Goal: Task Accomplishment & Management: Manage account settings

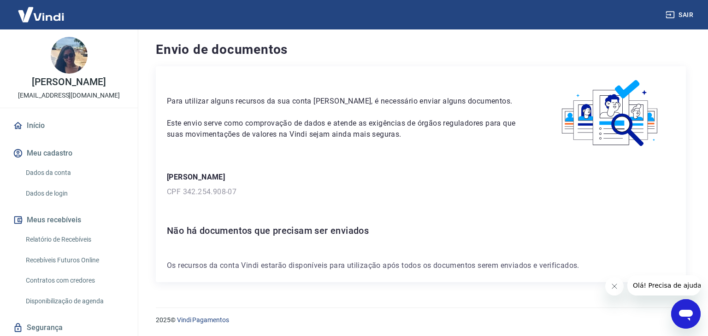
click at [679, 317] on icon "Abrir janela de mensagens" at bounding box center [685, 314] width 17 height 17
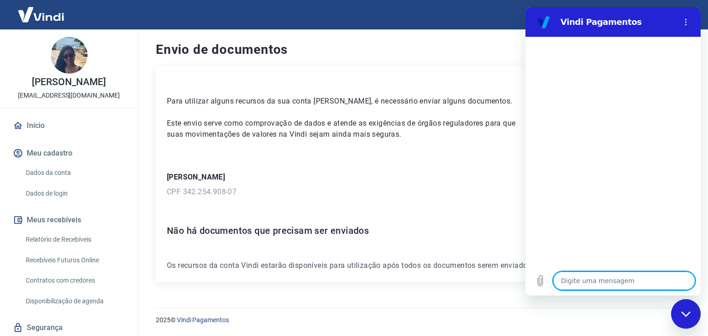
click at [584, 279] on textarea at bounding box center [624, 281] width 142 height 18
type textarea "O"
type textarea "x"
type textarea "Ol"
type textarea "x"
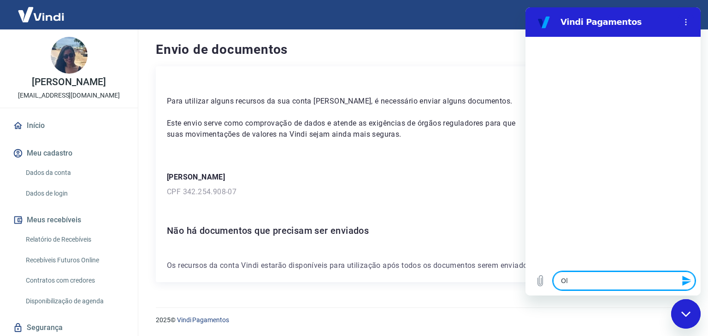
type textarea "Olá"
type textarea "x"
click at [474, 286] on div "Envio de documentos Para utilizar alguns recursos da sua conta [PERSON_NAME], é…" at bounding box center [421, 162] width 552 height 267
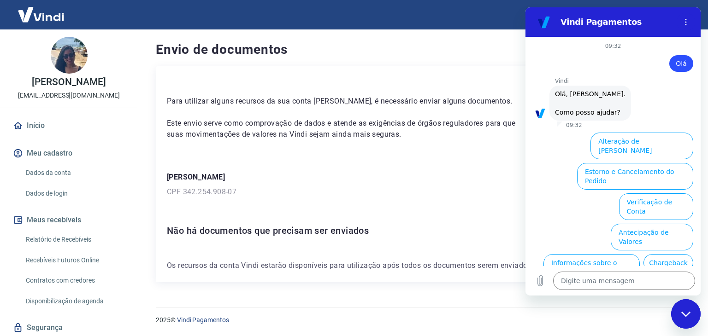
scroll to position [63, 0]
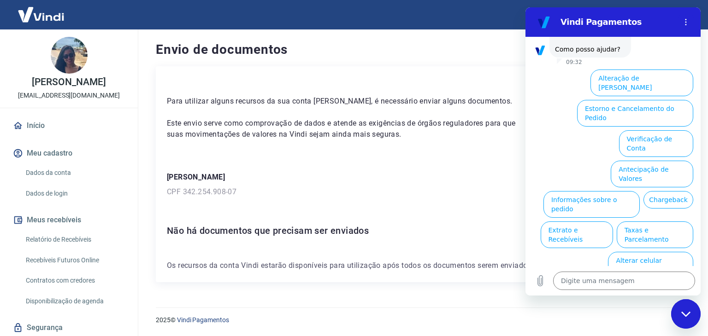
click at [562, 130] on ul "Alteração de Dados Cadastrais Estorno e Cancelamento do Pedido Verificação de C…" at bounding box center [613, 187] width 160 height 243
click at [654, 82] on button "Alteração de [PERSON_NAME]" at bounding box center [641, 83] width 103 height 27
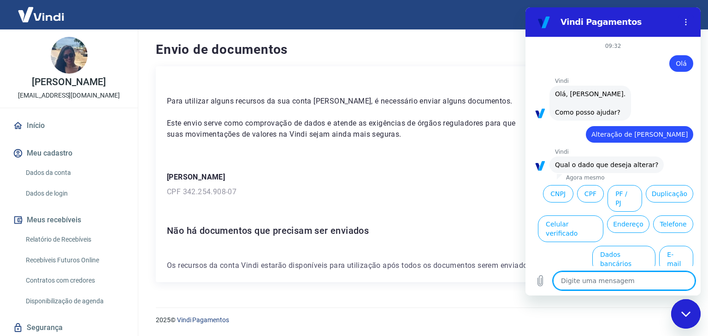
scroll to position [11, 0]
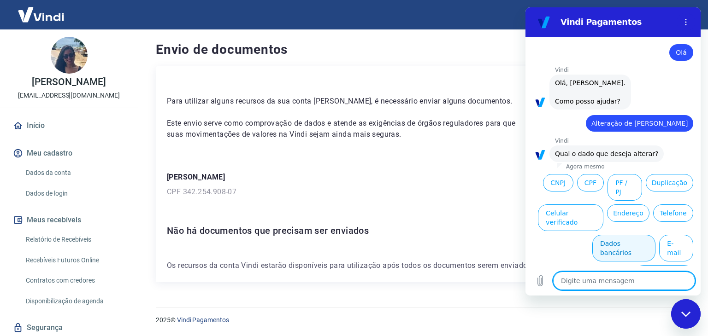
click at [607, 236] on button "Dados bancários" at bounding box center [623, 248] width 63 height 27
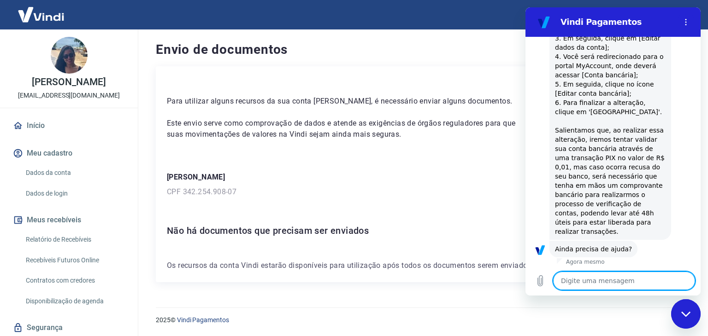
scroll to position [267, 0]
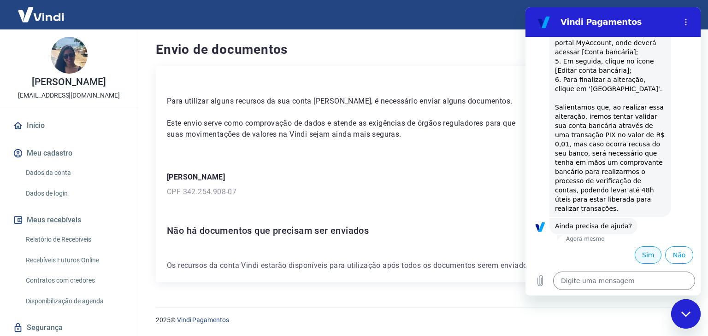
click at [643, 259] on button "Sim" at bounding box center [648, 256] width 27 height 18
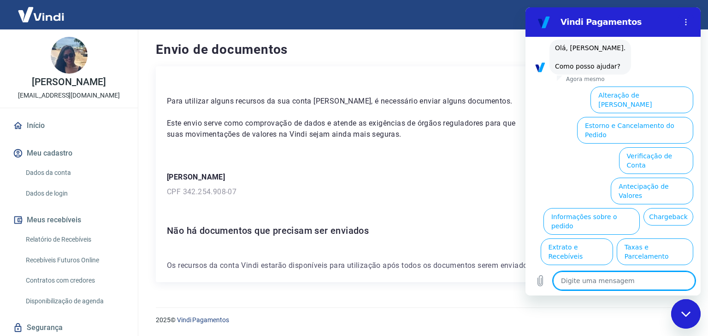
scroll to position [515, 0]
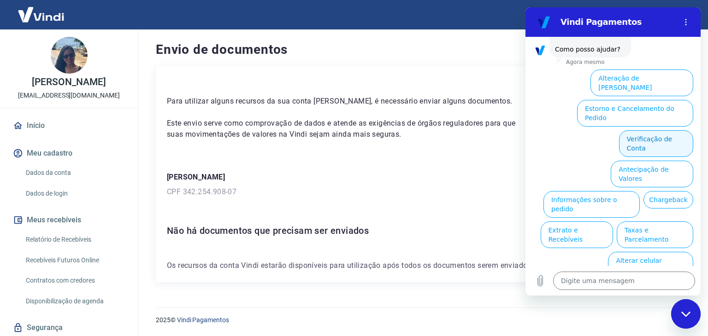
click at [648, 131] on button "Verificação de Conta" at bounding box center [656, 143] width 74 height 27
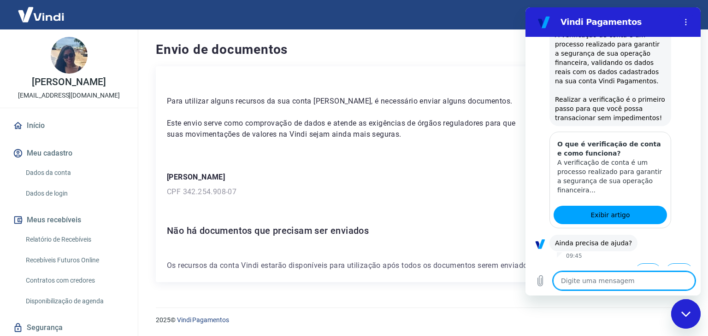
scroll to position [561, 0]
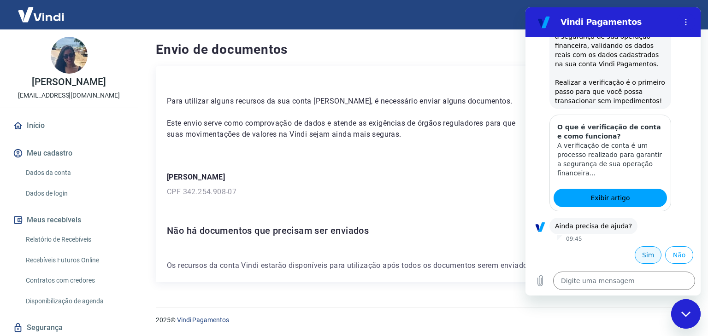
click at [641, 252] on button "Sim" at bounding box center [648, 256] width 27 height 18
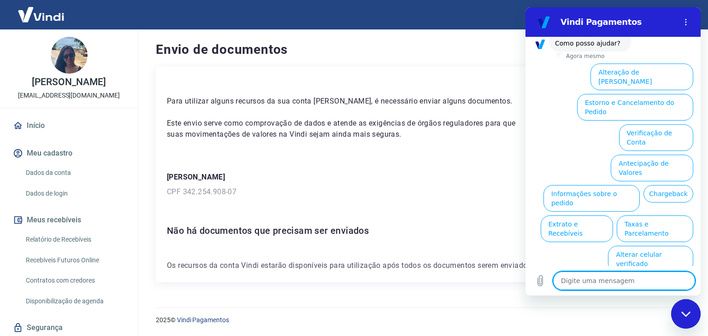
scroll to position [856, 0]
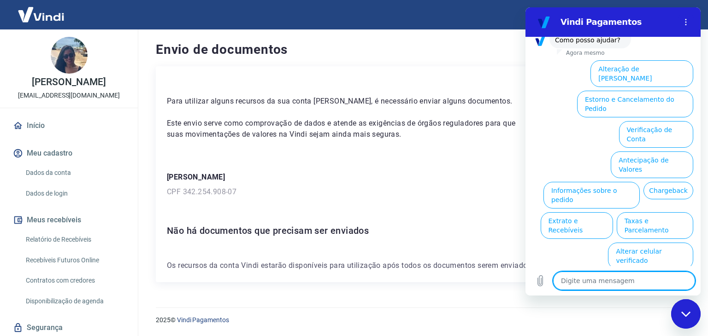
click at [590, 279] on textarea at bounding box center [624, 281] width 142 height 18
click at [675, 87] on button "Alteração de [PERSON_NAME]" at bounding box center [641, 73] width 103 height 27
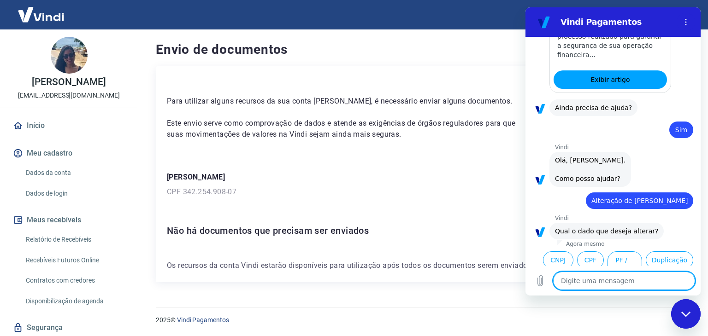
scroll to position [803, 0]
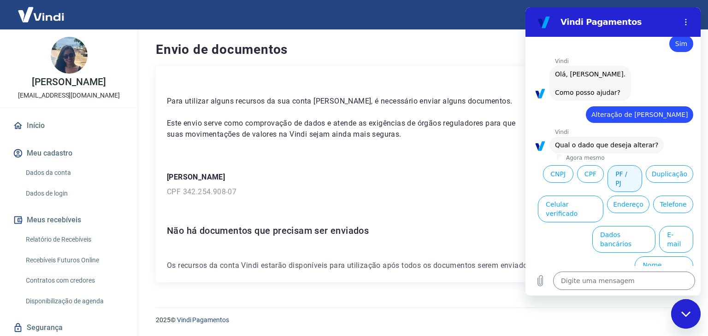
click at [618, 186] on button "PF / PJ" at bounding box center [624, 178] width 35 height 27
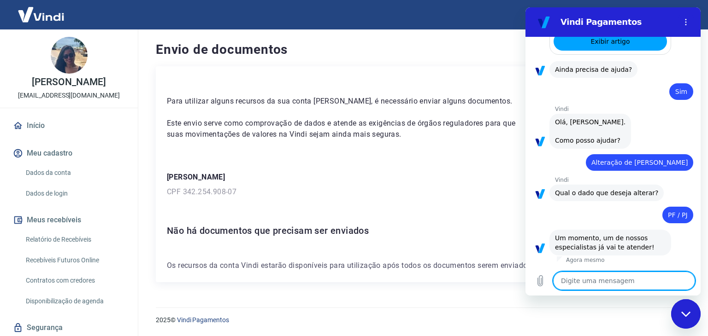
scroll to position [815, 0]
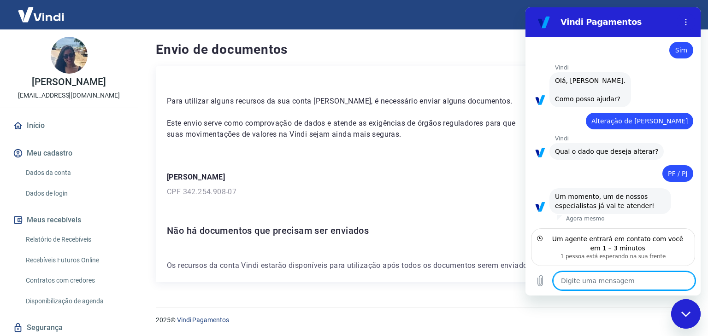
click at [589, 285] on textarea at bounding box center [624, 281] width 142 height 18
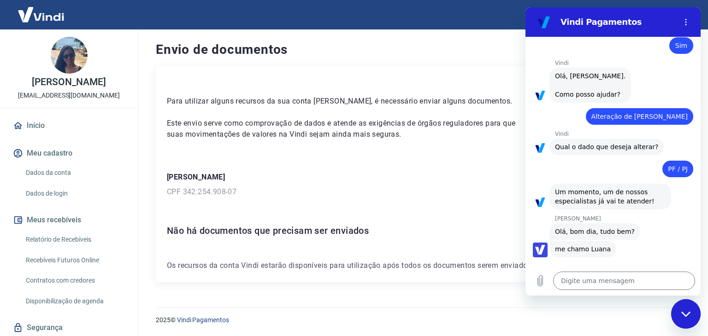
type textarea "x"
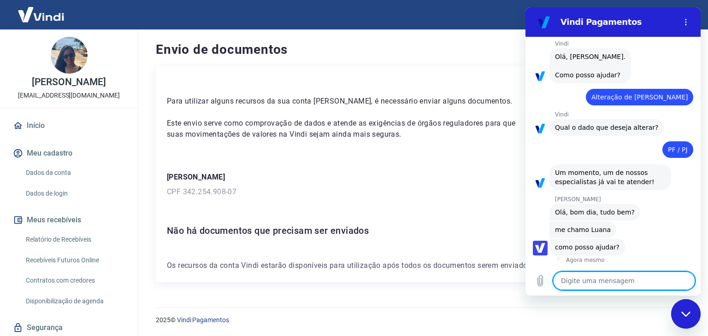
scroll to position [839, 0]
click at [597, 281] on textarea at bounding box center [624, 281] width 142 height 18
type textarea "O"
type textarea "x"
type textarea "Ol"
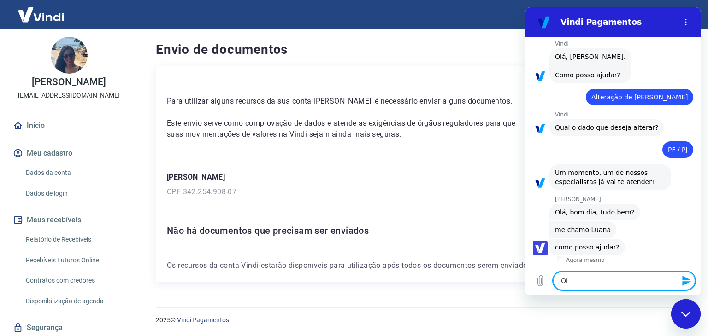
type textarea "x"
type textarea "Olá"
type textarea "x"
type textarea "Olá"
type textarea "x"
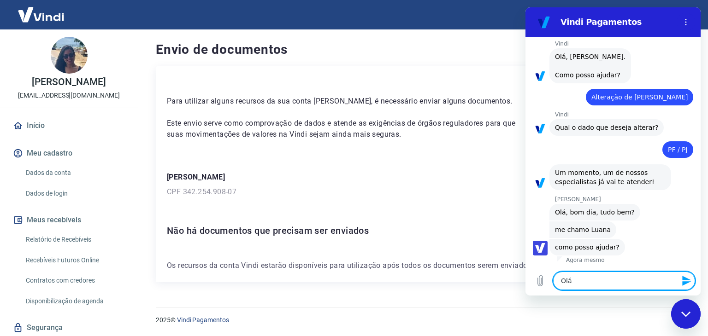
type textarea "Olá L"
type textarea "x"
type textarea "[PERSON_NAME]"
type textarea "x"
type textarea "Olá Lua"
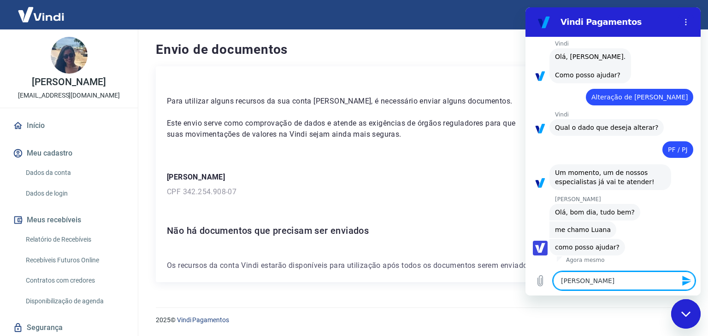
type textarea "x"
type textarea "[PERSON_NAME]"
type textarea "x"
type textarea "Olá Luana"
type textarea "x"
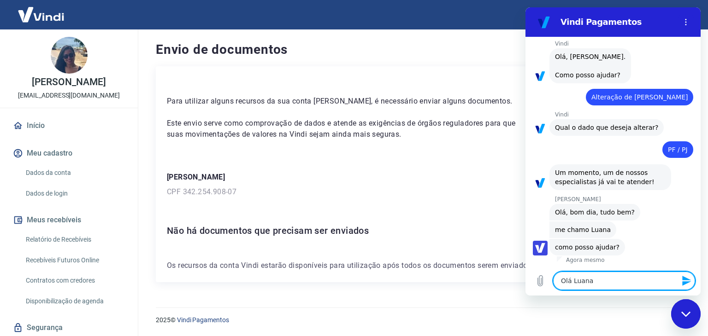
type textarea "[PERSON_NAME],"
type textarea "x"
type textarea "[PERSON_NAME],"
type textarea "x"
type textarea "[PERSON_NAME], b"
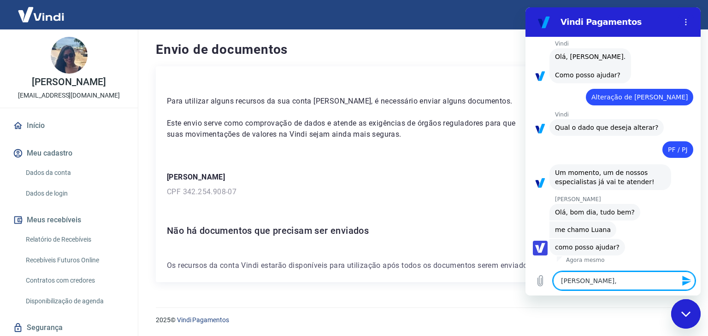
type textarea "x"
type textarea "Olá Luana, bo"
type textarea "x"
type textarea "[PERSON_NAME], bom"
type textarea "x"
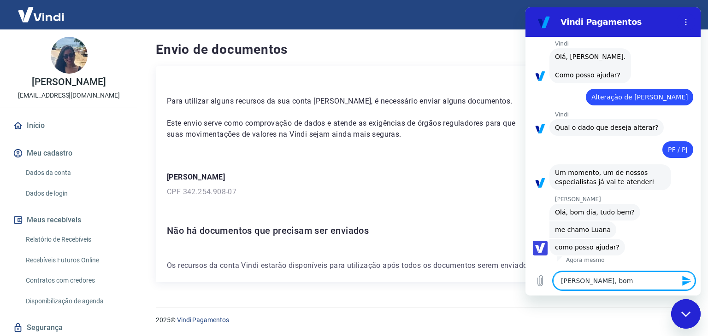
type textarea "[PERSON_NAME], bom"
type textarea "x"
type textarea "[PERSON_NAME], bom d"
type textarea "x"
type textarea "[PERSON_NAME], bom di"
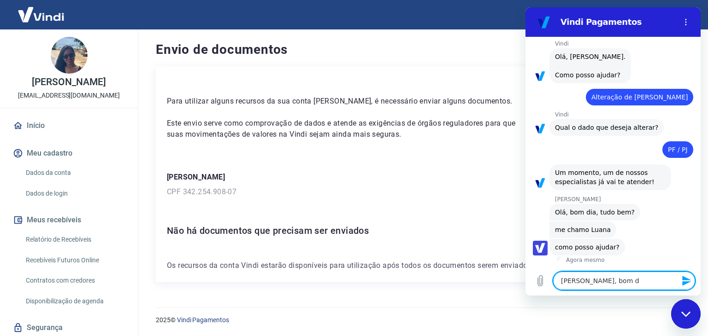
type textarea "x"
type textarea "[PERSON_NAME], bom dia"
type textarea "x"
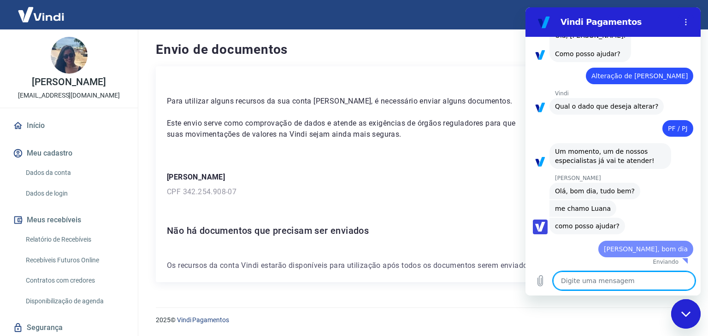
type textarea "x"
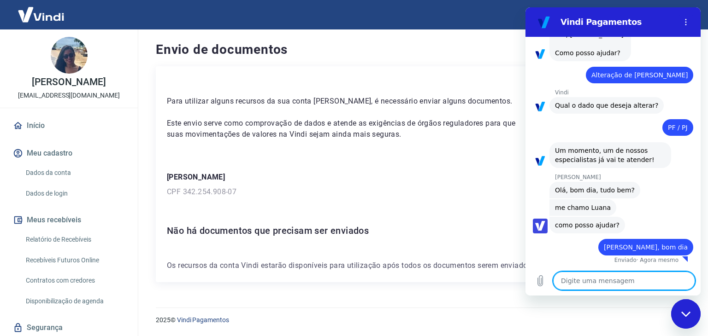
scroll to position [861, 0]
type textarea "t"
type textarea "x"
type textarea "tu"
type textarea "x"
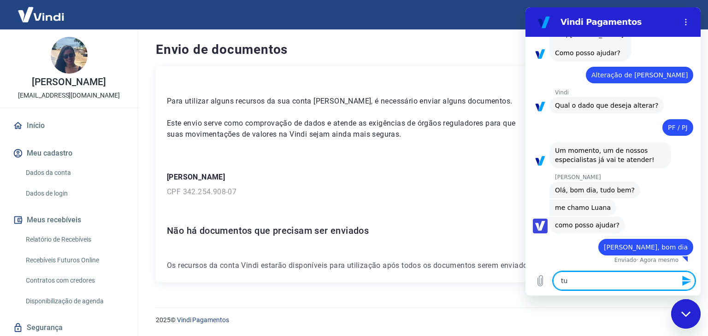
type textarea "tud"
type textarea "x"
type textarea "tudo"
type textarea "x"
type textarea "tudo"
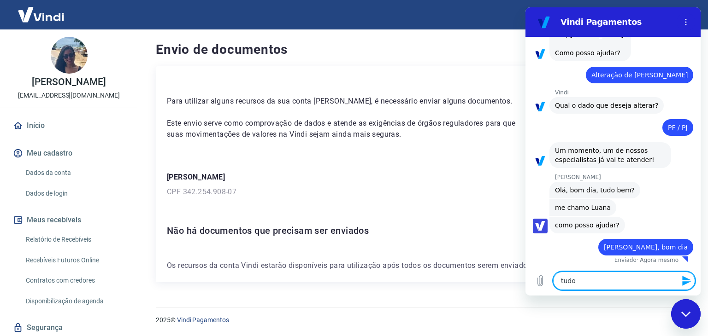
type textarea "x"
type textarea "tudo b"
type textarea "x"
type textarea "tudo be"
type textarea "x"
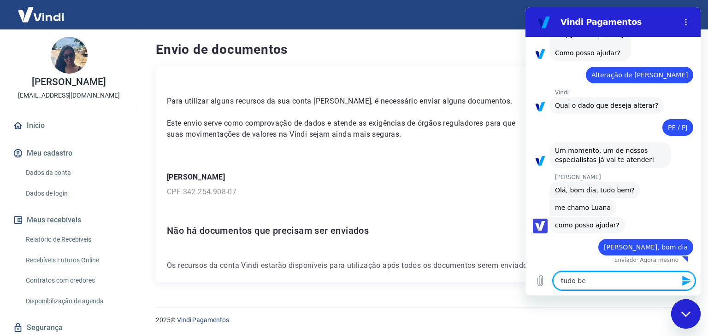
type textarea "tudo bem"
type textarea "x"
type textarea "tudo bem"
type textarea "x"
type textarea "tudo bem e"
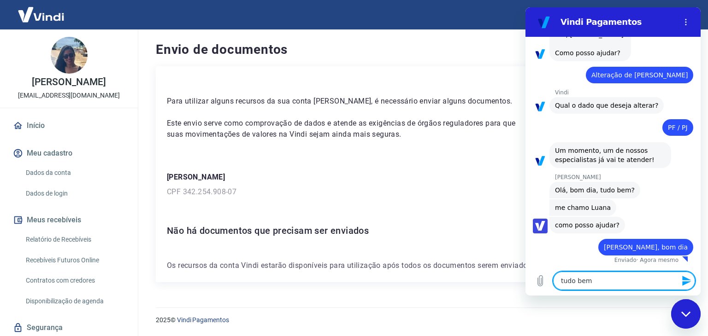
type textarea "x"
type textarea "tudo bem e"
type textarea "x"
type textarea "tudo bem e v"
type textarea "x"
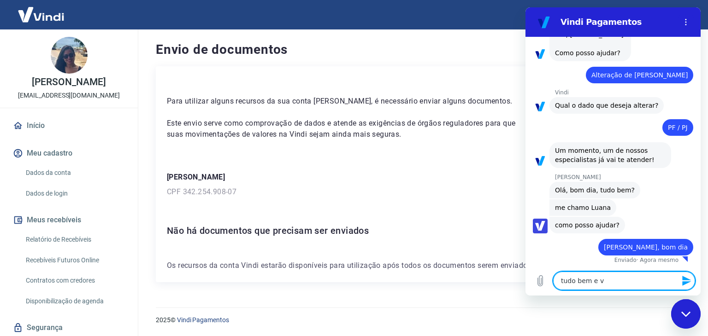
type textarea "tudo bem e vc"
type textarea "x"
type textarea "tudo bem e vc?"
type textarea "x"
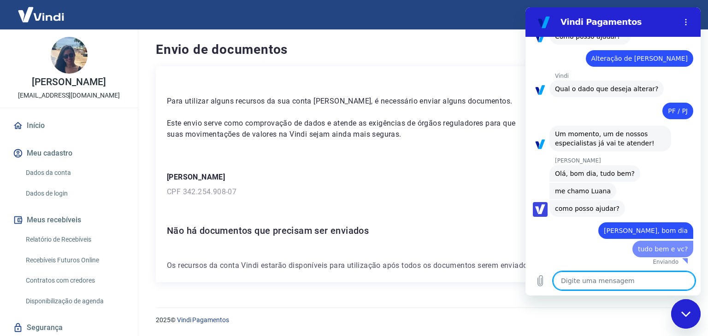
type textarea "x"
type textarea "L"
type textarea "x"
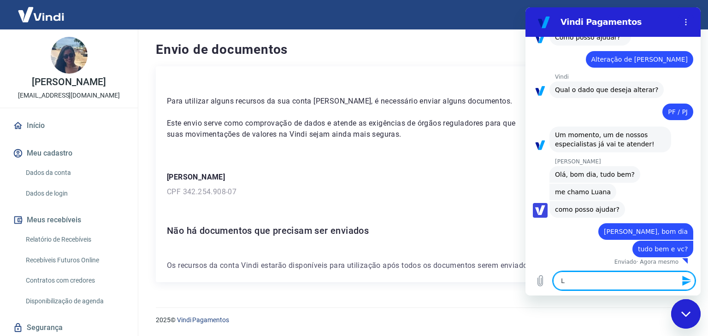
type textarea "Lu"
type textarea "x"
type textarea "LuN"
type textarea "x"
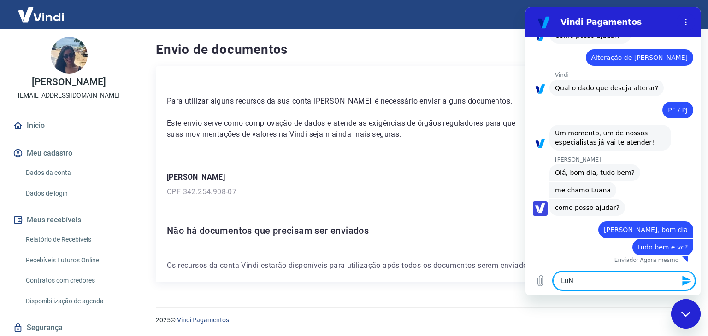
type textarea "LuN,"
type textarea "x"
type textarea "LuN,"
type textarea "x"
type textarea "LuN,"
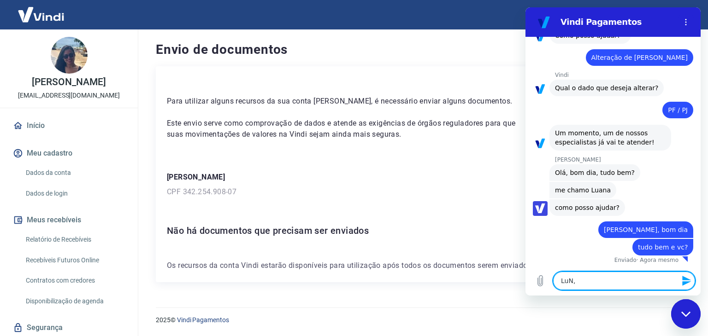
type textarea "x"
type textarea "LuN"
type textarea "x"
type textarea "Lu"
type textarea "x"
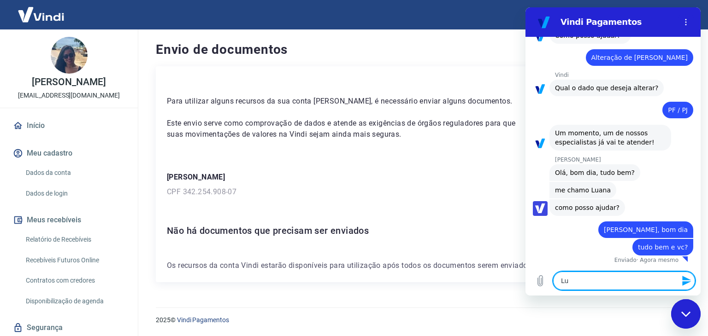
type textarea "LuA"
type textarea "x"
type textarea "LuAn"
type textarea "x"
type textarea "LuAna"
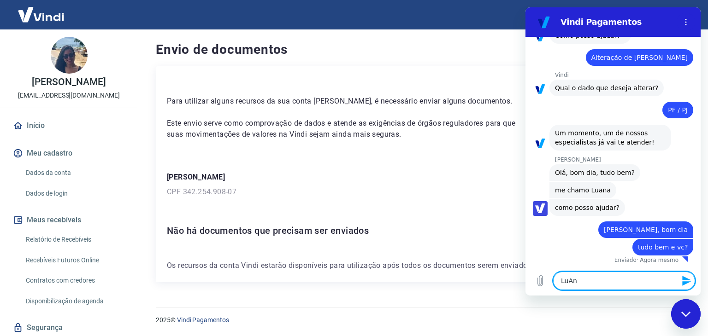
type textarea "x"
type textarea "LuAn"
type textarea "x"
type textarea "LuA"
type textarea "x"
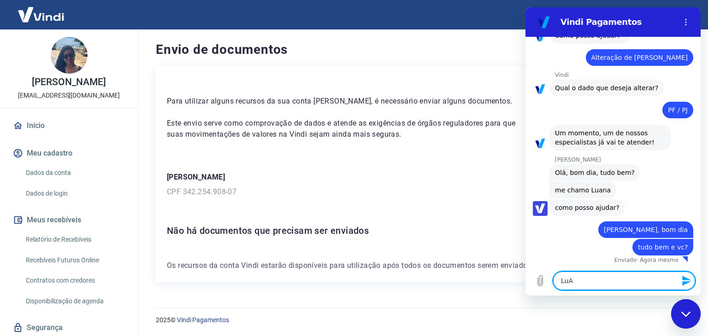
type textarea "Lu"
type textarea "x"
type textarea "LuA"
type textarea "x"
type textarea "LuAN"
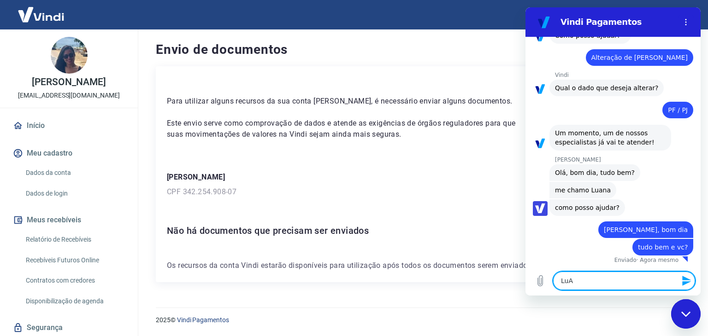
type textarea "x"
type textarea "LuANA"
type textarea "x"
type textarea "LuANA,"
type textarea "x"
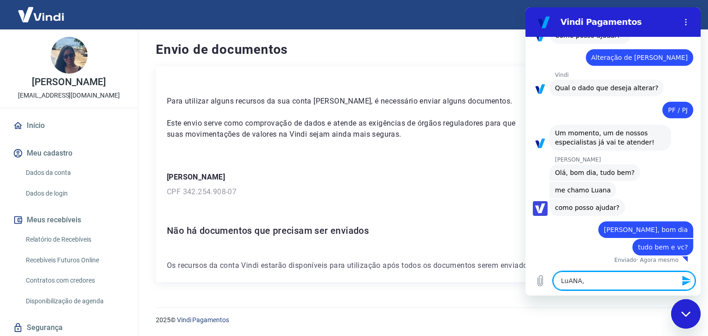
type textarea "LuANA"
type textarea "x"
type textarea "LuAN"
type textarea "x"
type textarea "LuA"
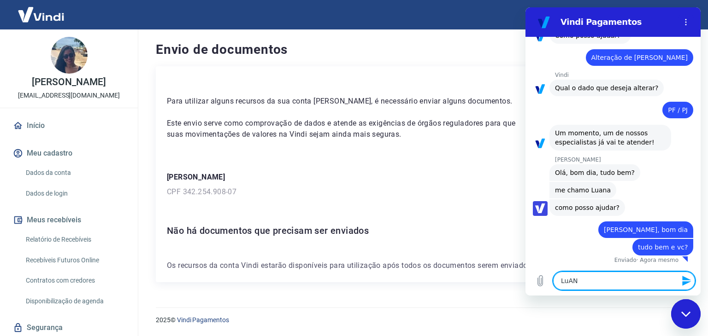
type textarea "x"
type textarea "Lu"
type textarea "x"
type textarea "Lua"
type textarea "x"
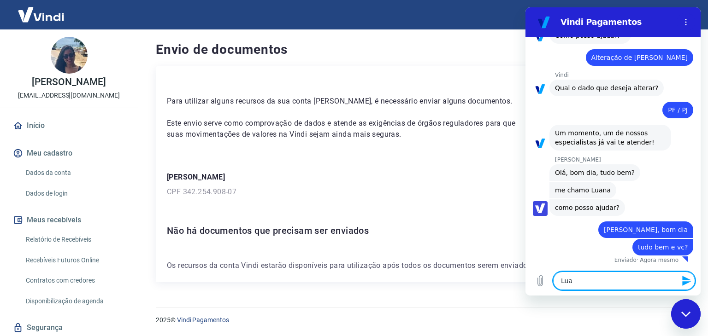
type textarea "Luan"
type textarea "x"
type textarea "Luana"
type textarea "x"
type textarea "[PERSON_NAME],"
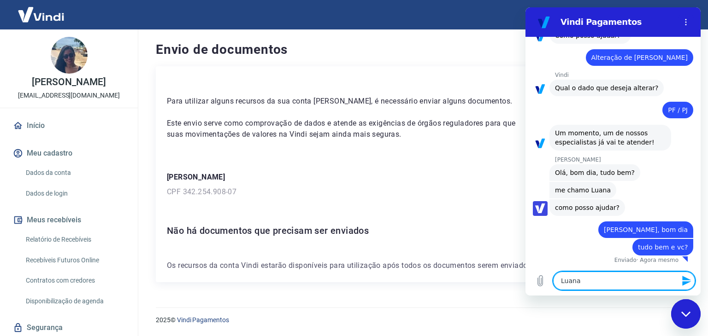
type textarea "x"
type textarea "[PERSON_NAME],"
type textarea "x"
type textarea "Luana, o"
type textarea "x"
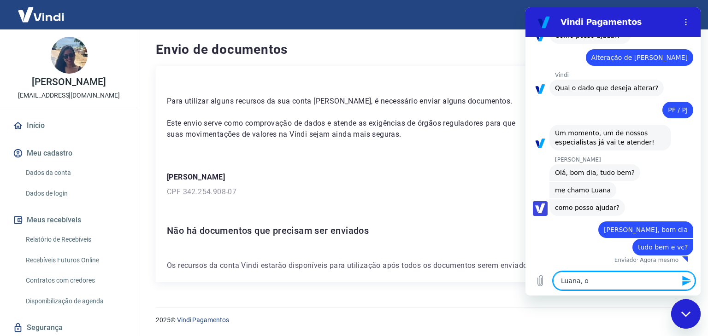
type textarea "Luana, on"
type textarea "x"
type textarea "Luana, one"
type textarea "x"
type textarea "Luana, onem"
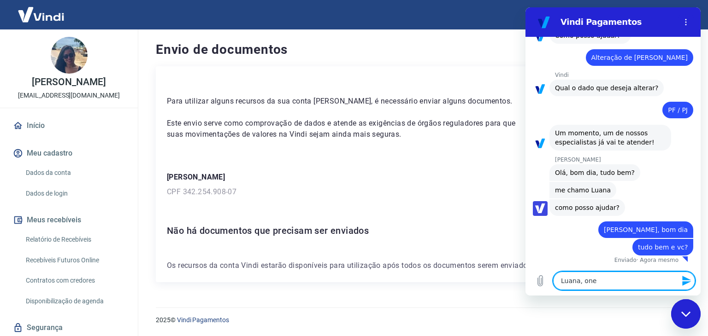
type textarea "x"
type textarea "Luana, one"
type textarea "x"
type textarea "Luana, on"
type textarea "x"
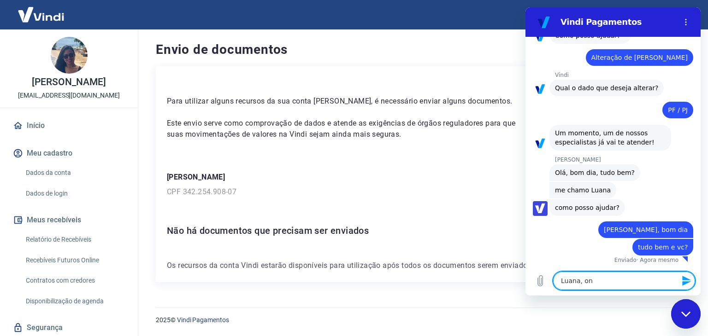
type textarea "[PERSON_NAME], [GEOGRAPHIC_DATA]"
type textarea "x"
type textarea "[PERSON_NAME], onte"
type textarea "x"
type textarea "[PERSON_NAME], ontem"
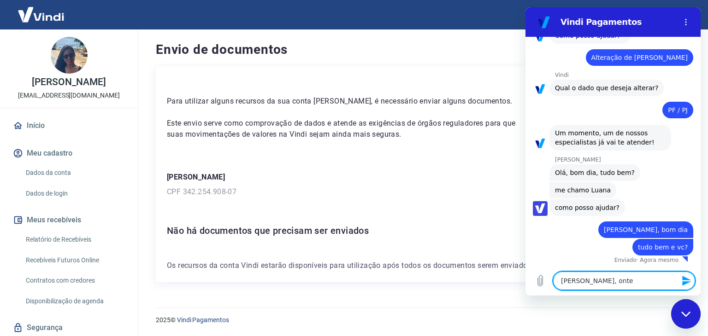
type textarea "x"
type textarea "[PERSON_NAME], ontem"
type textarea "x"
type textarea "[PERSON_NAME], ontem f"
type textarea "x"
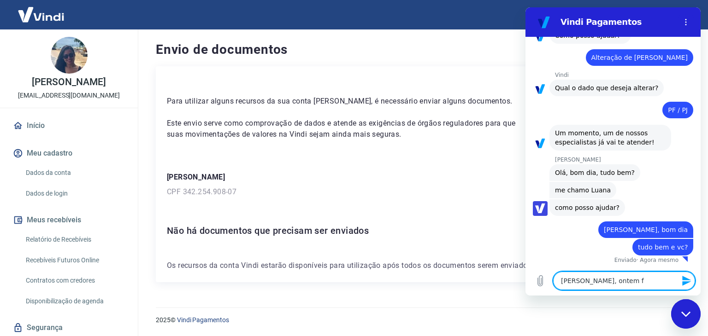
type textarea "[PERSON_NAME], ontem fu"
type textarea "x"
type textarea "[PERSON_NAME], ontem fui"
type textarea "x"
type textarea "[PERSON_NAME], ontem fui"
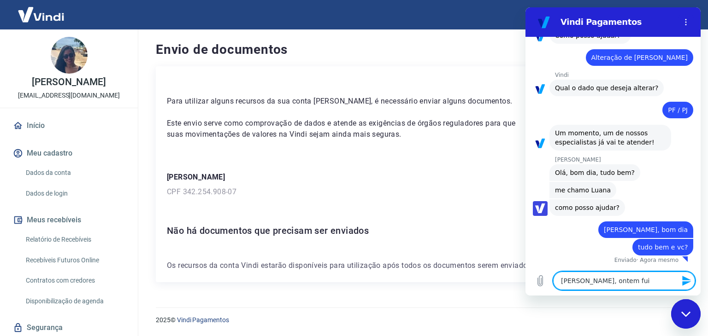
type textarea "x"
type textarea "[PERSON_NAME], ontem fui s"
type textarea "x"
type textarea "[PERSON_NAME], ontem fui so"
type textarea "x"
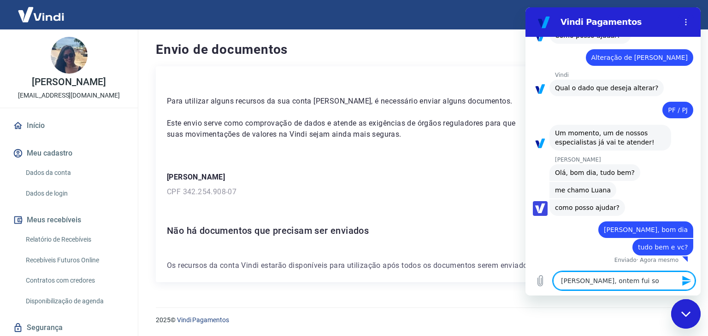
type textarea "[PERSON_NAME], ontem fui sol"
type textarea "x"
type textarea "[PERSON_NAME], ontem fui soli"
type textarea "x"
type textarea "[PERSON_NAME], ontem fui solic"
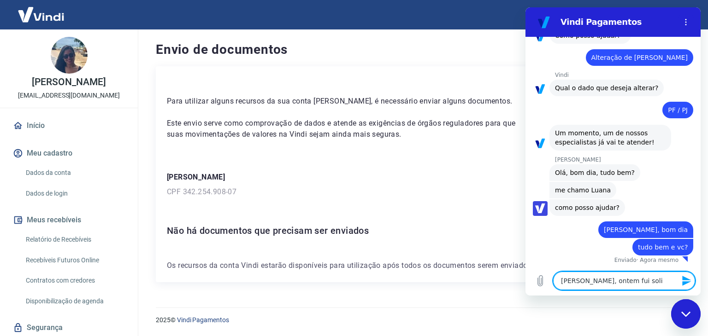
type textarea "x"
type textarea "[PERSON_NAME], ontem fui solici"
type textarea "x"
type textarea "[PERSON_NAME], ontem fui solicit"
type textarea "x"
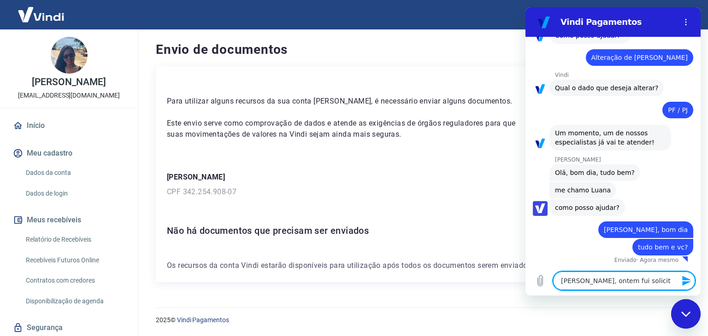
type textarea "[PERSON_NAME], ontem fui solicita"
type textarea "x"
type textarea "[PERSON_NAME], ontem fui solicitar"
type textarea "x"
type textarea "[PERSON_NAME], ontem fui solicitar"
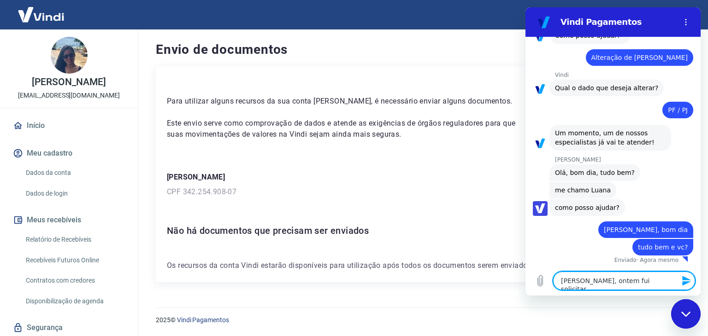
type textarea "x"
type textarea "[PERSON_NAME], ontem fui solicitar a"
type textarea "x"
type textarea "[PERSON_NAME], ontem fui solicitar a"
type textarea "x"
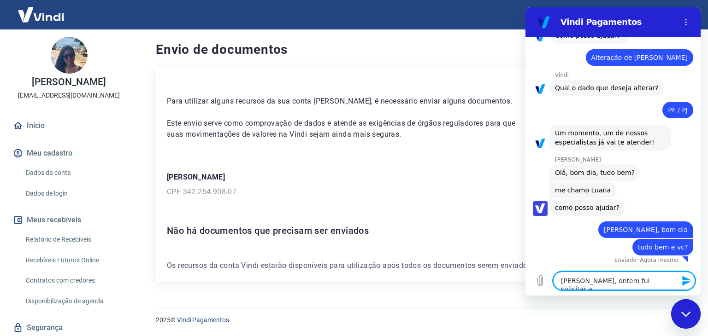
type textarea "[PERSON_NAME], ontem fui solicitar a a"
type textarea "x"
type textarea "[PERSON_NAME], ontem fui solicitar a al"
type textarea "x"
type textarea "[PERSON_NAME], ontem fui solicitar a alt"
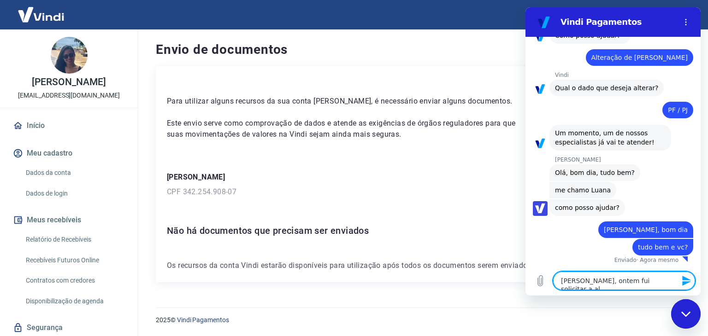
type textarea "x"
type textarea "[PERSON_NAME], ontem fui solicitar a alte"
type textarea "x"
type textarea "[PERSON_NAME], ontem fui solicitar a alter"
type textarea "x"
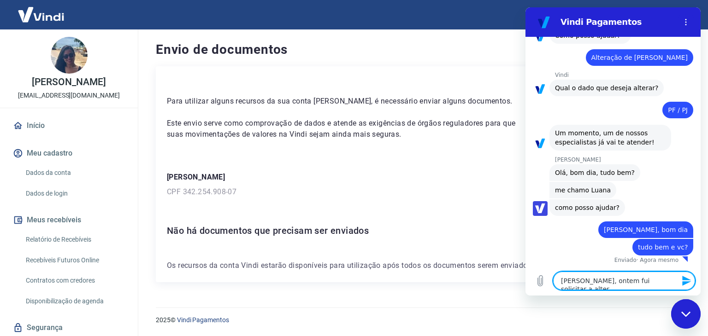
type textarea "[PERSON_NAME], ontem fui solicitar a altera"
type textarea "x"
type textarea "[PERSON_NAME], ontem fui solicitar a alteraç"
type textarea "x"
type textarea "[PERSON_NAME], ontem fui solicitar a alteraçã"
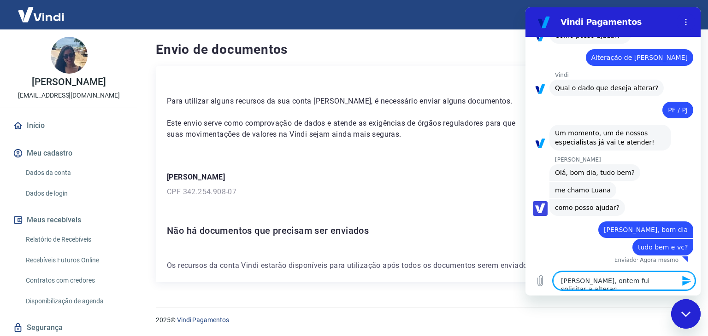
type textarea "x"
type textarea "[PERSON_NAME], ontem fui solicitar a alteração"
type textarea "x"
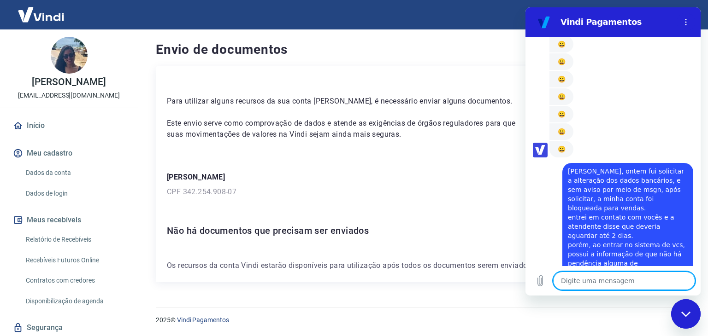
scroll to position [1233, 0]
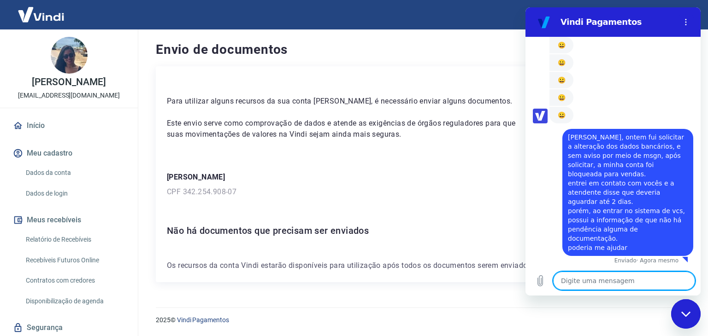
click at [430, 195] on p "CPF 342.254.908-07" at bounding box center [421, 192] width 508 height 11
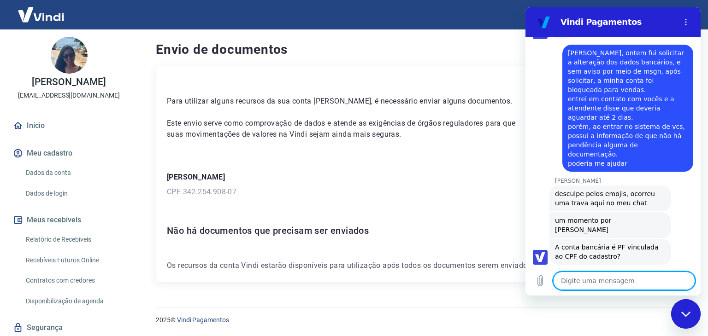
click at [610, 282] on textarea at bounding box center [624, 281] width 142 height 18
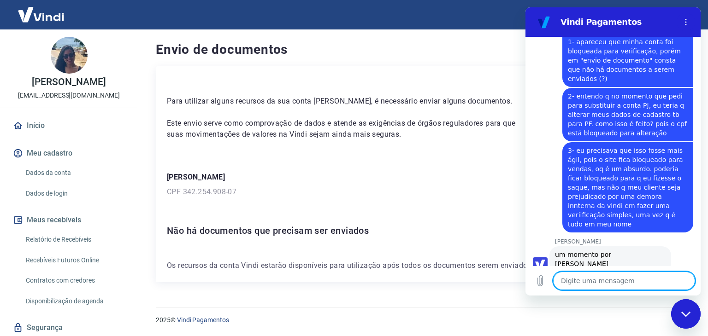
scroll to position [1581, 0]
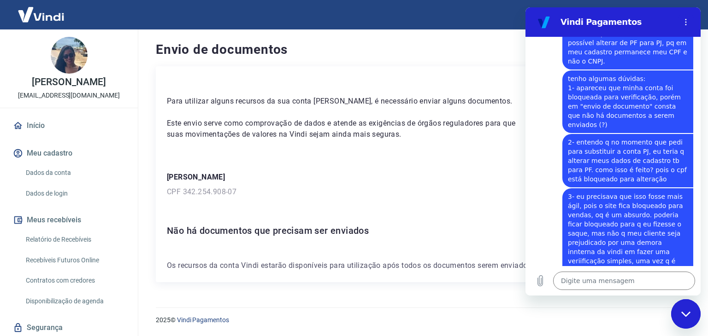
drag, startPoint x: 666, startPoint y: 145, endPoint x: 681, endPoint y: 157, distance: 19.0
click at [681, 157] on div "diz: 2- entendo q no momento que pedi para substituir a conta PJ, eu teria q al…" at bounding box center [627, 160] width 131 height 53
drag, startPoint x: 619, startPoint y: 142, endPoint x: 655, endPoint y: 160, distance: 40.0
click at [667, 152] on span "2- entendo q no momento que pedi para substituir a conta PJ, eu teria q alterar…" at bounding box center [628, 161] width 120 height 46
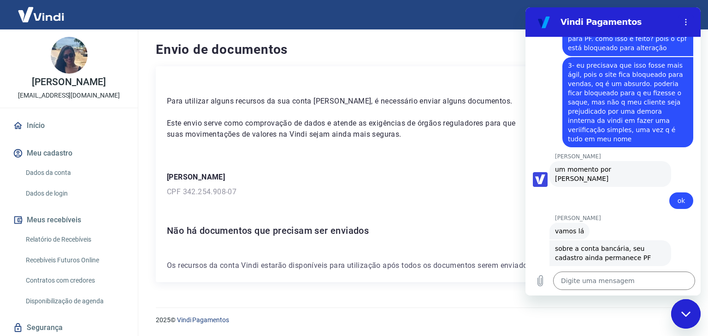
scroll to position [1713, 0]
click at [618, 276] on textarea at bounding box center [624, 281] width 142 height 18
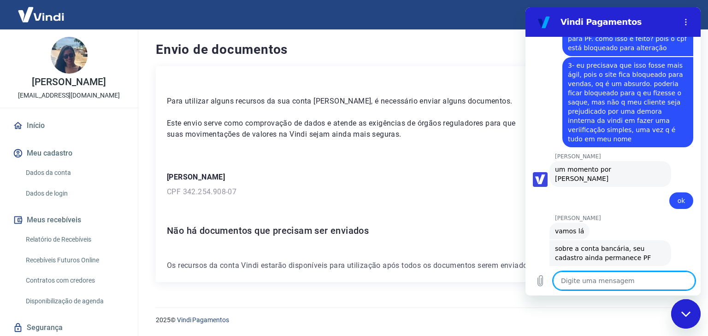
click at [601, 278] on textarea at bounding box center [624, 281] width 142 height 18
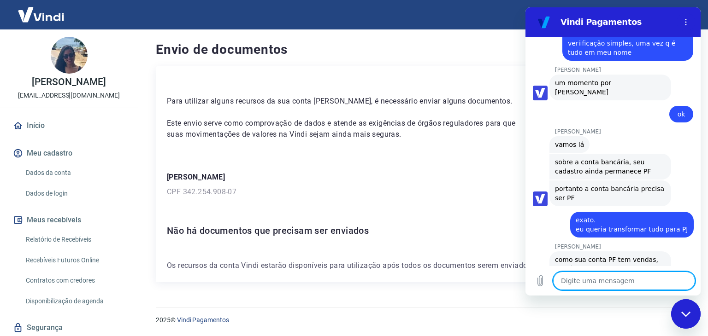
scroll to position [1801, 0]
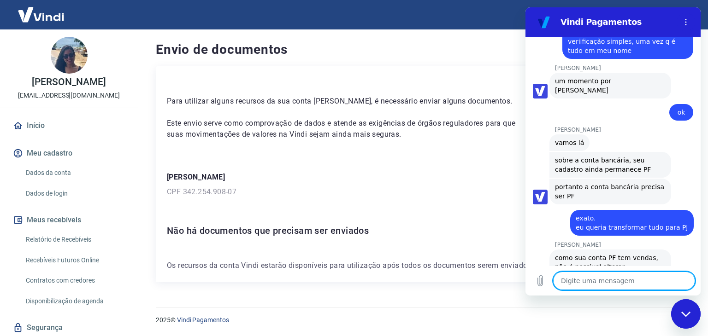
click at [585, 277] on textarea at bounding box center [624, 281] width 142 height 18
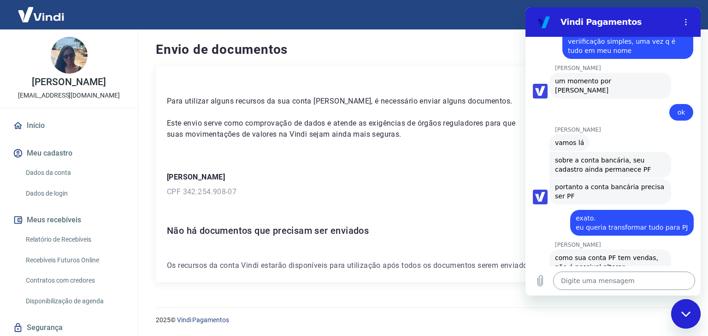
click at [593, 283] on textarea at bounding box center [624, 281] width 142 height 18
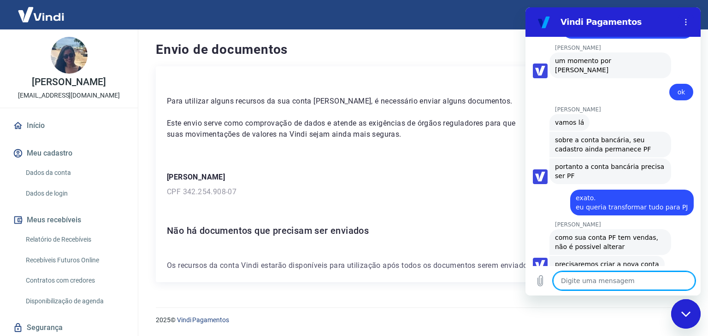
scroll to position [1823, 0]
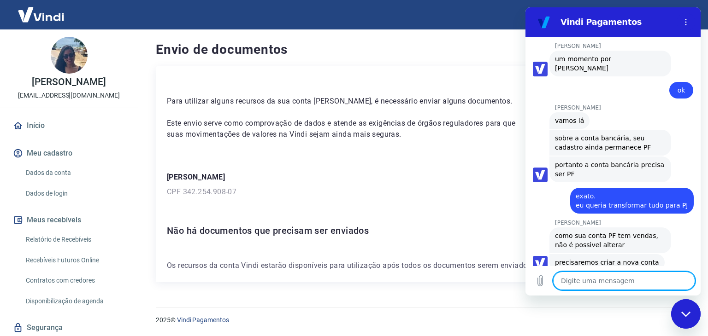
click at [388, 203] on div "Para utilizar alguns recursos da sua conta [PERSON_NAME], é necessário enviar a…" at bounding box center [421, 174] width 530 height 216
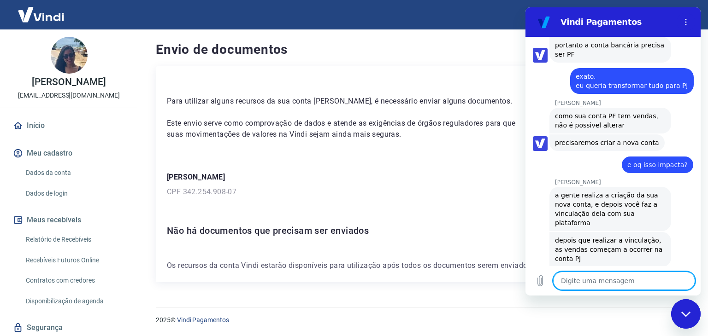
scroll to position [1944, 0]
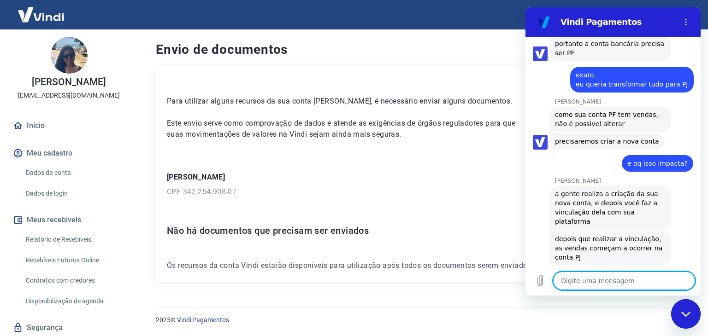
click at [600, 280] on textarea at bounding box center [624, 281] width 142 height 18
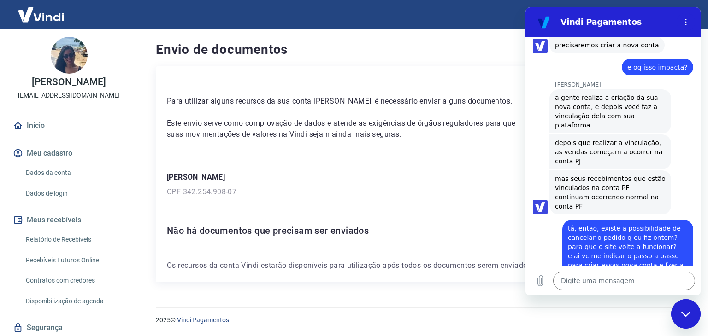
scroll to position [2043, 0]
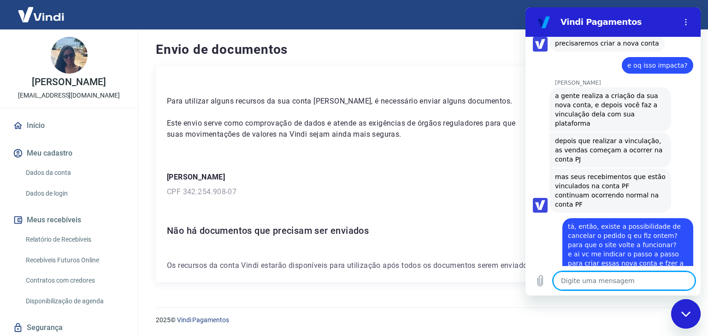
click at [605, 280] on textarea at bounding box center [624, 281] width 142 height 18
click at [581, 275] on textarea at bounding box center [624, 281] width 142 height 18
paste textarea "[CREDIT_CARD_NUMBER]"
click at [568, 279] on textarea "[CREDIT_CARD_NUMBER]" at bounding box center [624, 281] width 142 height 18
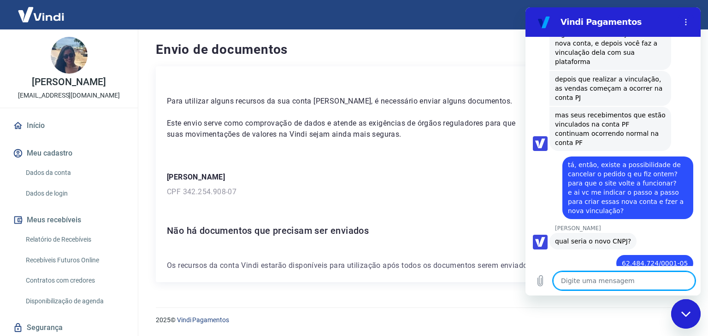
scroll to position [2105, 0]
click at [608, 283] on textarea at bounding box center [624, 281] width 142 height 18
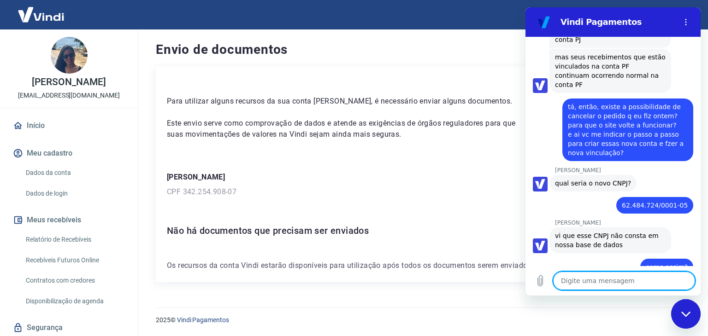
scroll to position [2162, 0]
click at [591, 284] on textarea at bounding box center [624, 281] width 142 height 18
click at [612, 286] on textarea at bounding box center [624, 281] width 142 height 18
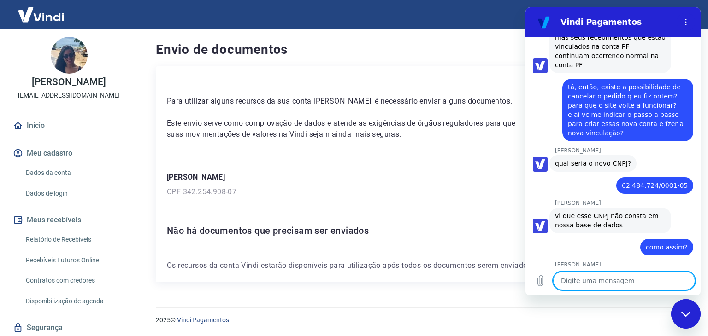
scroll to position [2184, 0]
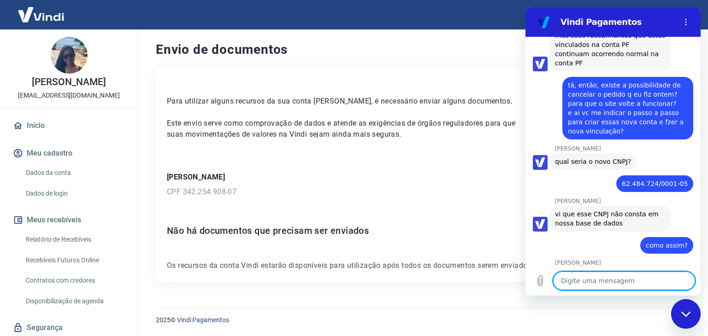
click at [616, 277] on textarea at bounding box center [624, 281] width 142 height 18
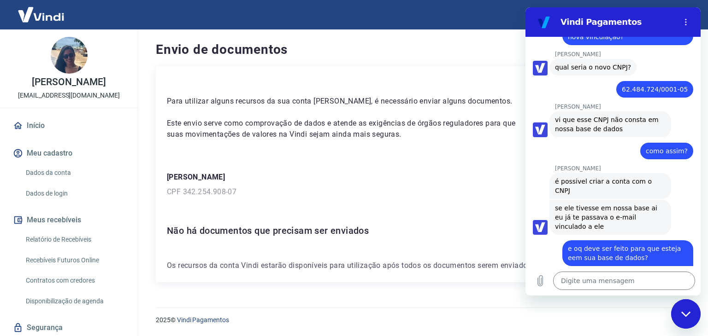
scroll to position [2280, 0]
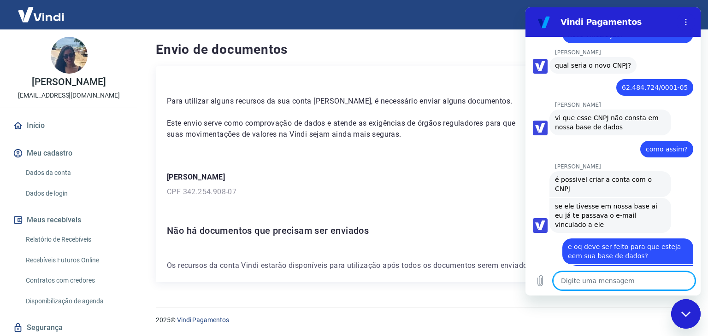
click at [595, 284] on textarea at bounding box center [624, 281] width 142 height 18
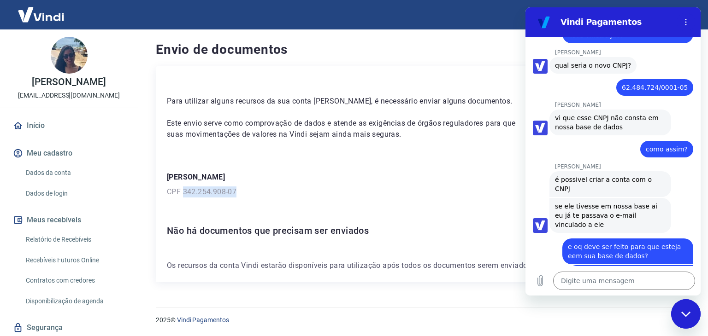
drag, startPoint x: 238, startPoint y: 192, endPoint x: 183, endPoint y: 186, distance: 54.8
click at [183, 185] on div "[PERSON_NAME] CPF 342.254.908-07" at bounding box center [421, 185] width 508 height 26
copy p "342.254.908-07"
click at [595, 284] on textarea at bounding box center [624, 281] width 142 height 18
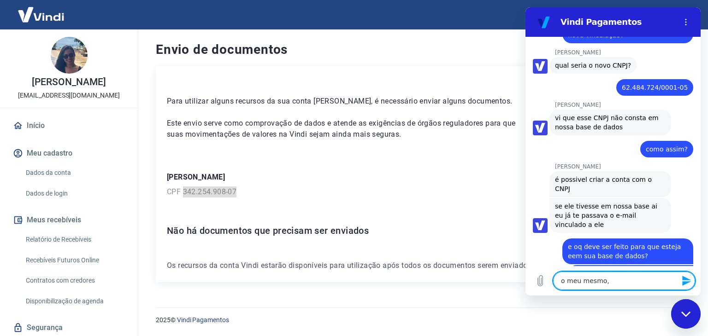
paste textarea "342.254.908-07"
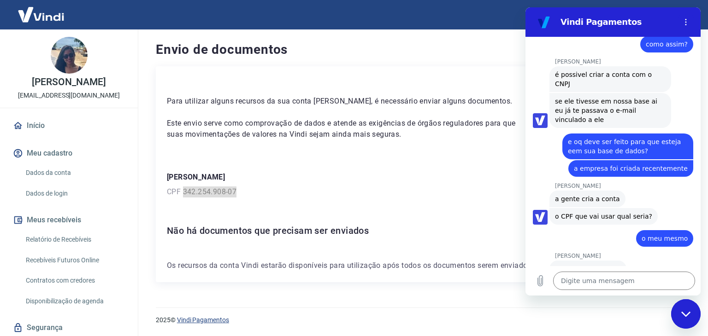
scroll to position [2387, 0]
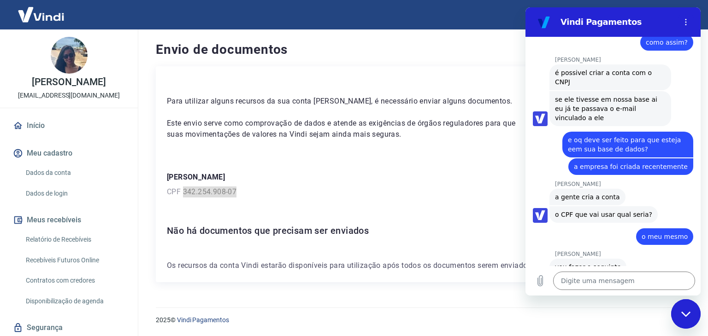
drag, startPoint x: 609, startPoint y: 219, endPoint x: 636, endPoint y: 251, distance: 41.5
click at [649, 280] on span "vou transformar nosso chat em um chamado e te envio por lá todos os dados que p…" at bounding box center [610, 303] width 111 height 46
drag, startPoint x: 620, startPoint y: 259, endPoint x: 608, endPoint y: 283, distance: 26.8
click at [620, 331] on div "Agora mesmo" at bounding box center [629, 334] width 144 height 7
click at [604, 287] on textarea at bounding box center [624, 281] width 142 height 18
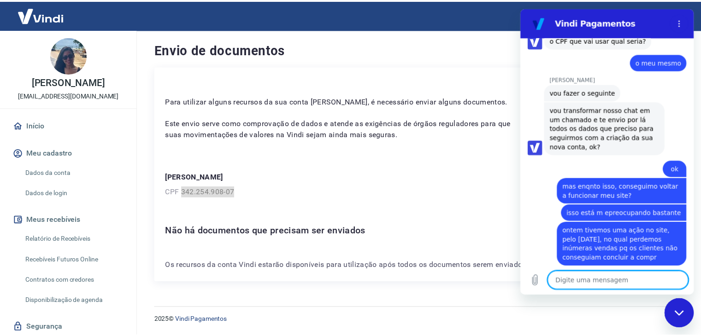
scroll to position [2566, 0]
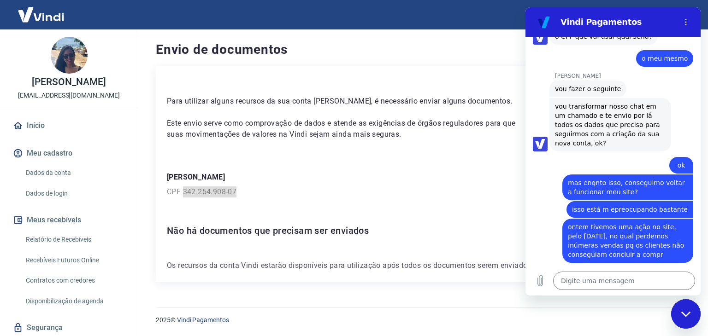
drag, startPoint x: 568, startPoint y: 241, endPoint x: 614, endPoint y: 238, distance: 45.7
click at [614, 307] on span "que ai sera validada e consegue efetuar suas vendas normalmente" at bounding box center [610, 321] width 111 height 28
click at [409, 222] on div "Para utilizar alguns recursos da sua conta [PERSON_NAME], é necessário enviar a…" at bounding box center [421, 174] width 530 height 216
click at [68, 183] on link "Dados da conta" at bounding box center [74, 173] width 105 height 19
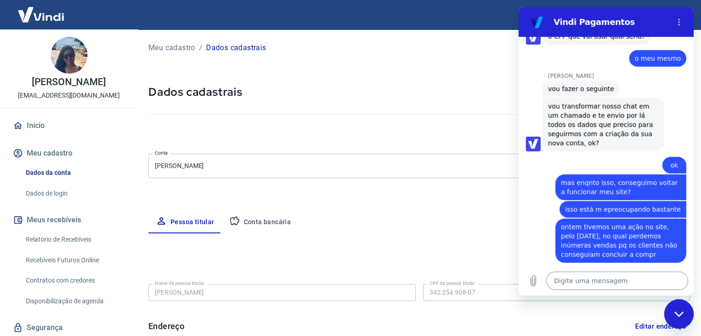
click at [594, 283] on textarea at bounding box center [617, 281] width 142 height 18
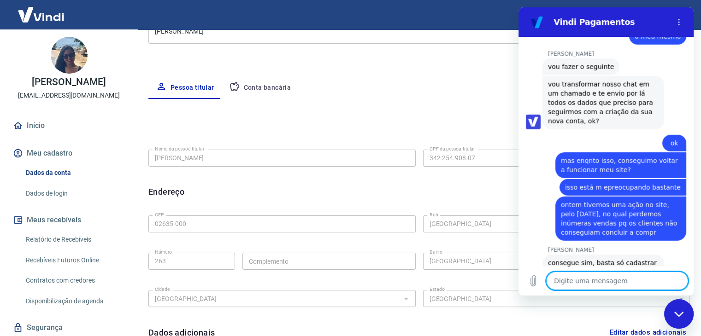
scroll to position [46, 0]
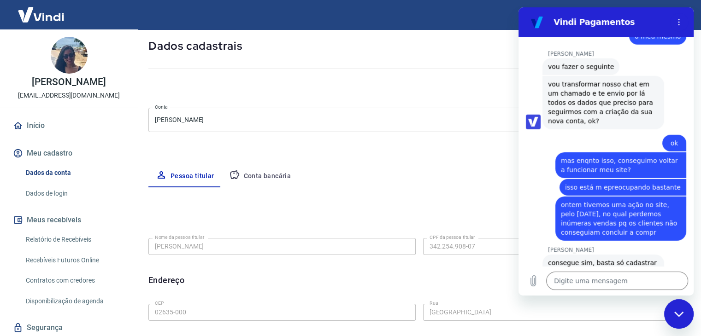
drag, startPoint x: 270, startPoint y: 177, endPoint x: 279, endPoint y: 180, distance: 9.2
click at [270, 177] on button "Conta bancária" at bounding box center [260, 176] width 77 height 22
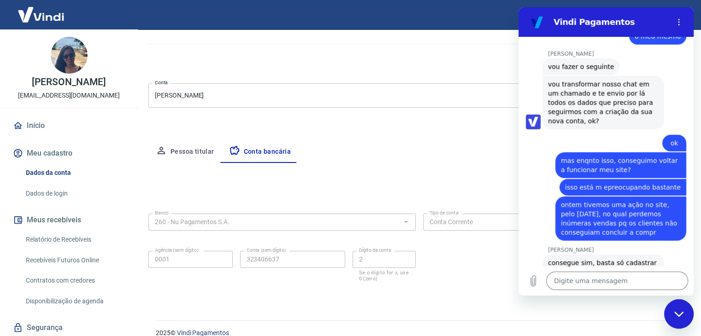
scroll to position [83, 0]
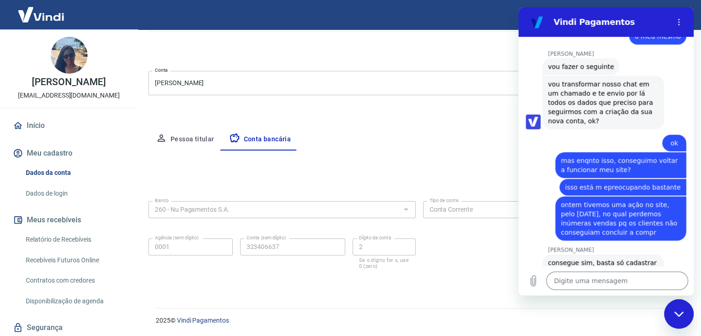
click at [348, 292] on div "Meu cadastro / Dados cadastrais Dados cadastrais Cancelar conta Conta Nathalia …" at bounding box center [419, 122] width 564 height 351
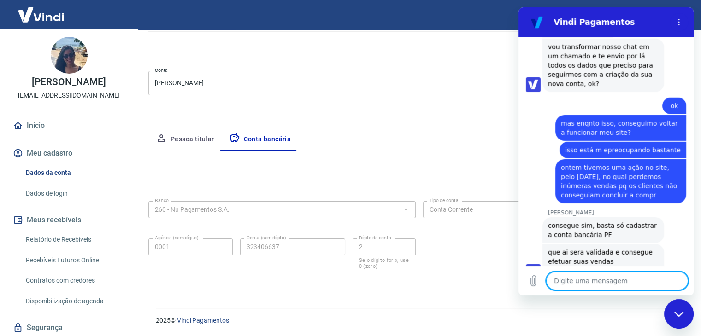
scroll to position [2627, 0]
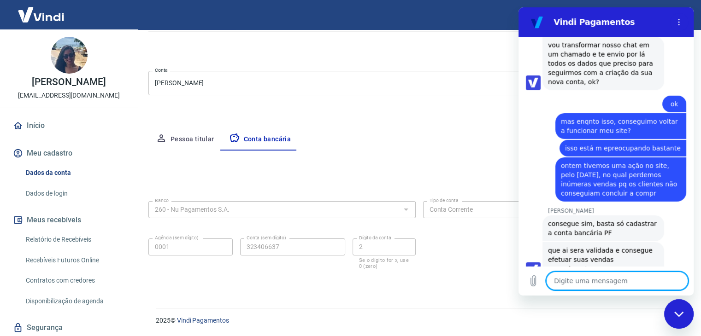
click at [575, 284] on textarea at bounding box center [617, 281] width 142 height 18
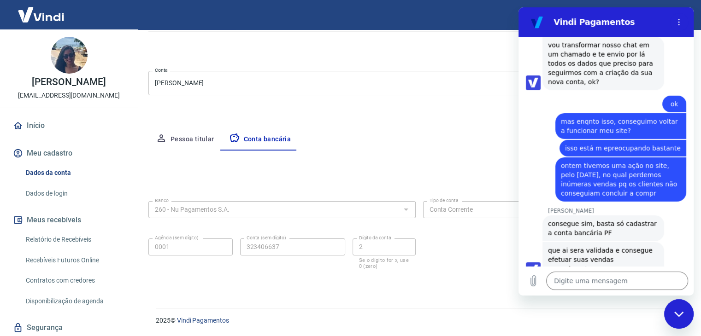
click at [676, 324] on div "Fechar janela de mensagens" at bounding box center [679, 314] width 28 height 28
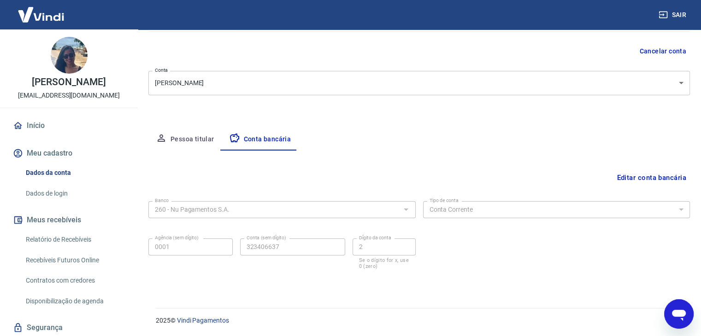
drag, startPoint x: 655, startPoint y: 176, endPoint x: 543, endPoint y: 197, distance: 113.4
click at [655, 176] on button "Editar conta bancária" at bounding box center [651, 178] width 77 height 18
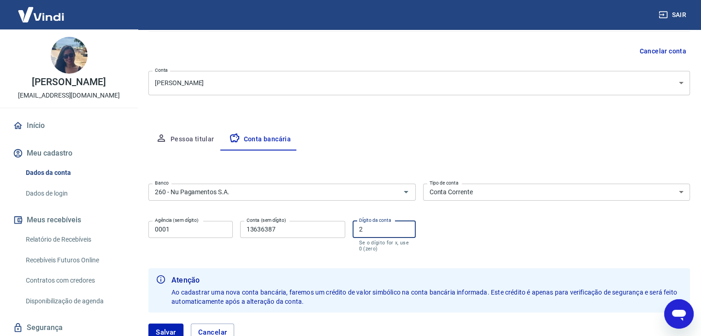
drag, startPoint x: 324, startPoint y: 230, endPoint x: 315, endPoint y: 230, distance: 9.2
click at [317, 230] on div "Agência (sem dígito) 0001 Agência (sem dígito) Conta (sem dígito) 13636387 Cont…" at bounding box center [281, 236] width 267 height 36
click at [258, 226] on input "13636387" at bounding box center [292, 229] width 105 height 17
click at [268, 227] on input "13636387" at bounding box center [292, 229] width 105 height 17
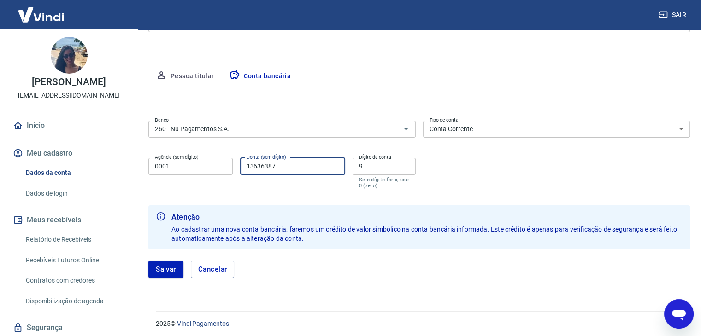
scroll to position [149, 0]
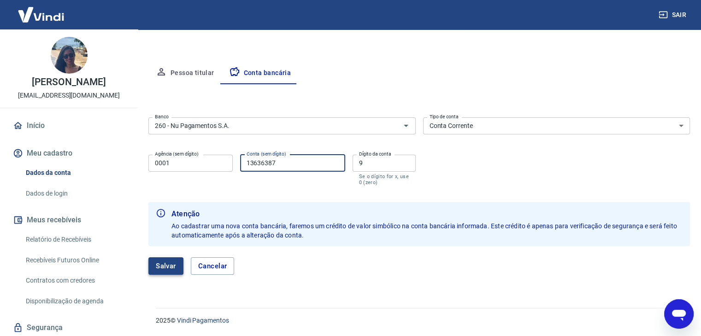
click at [165, 263] on button "Salvar" at bounding box center [165, 267] width 35 height 18
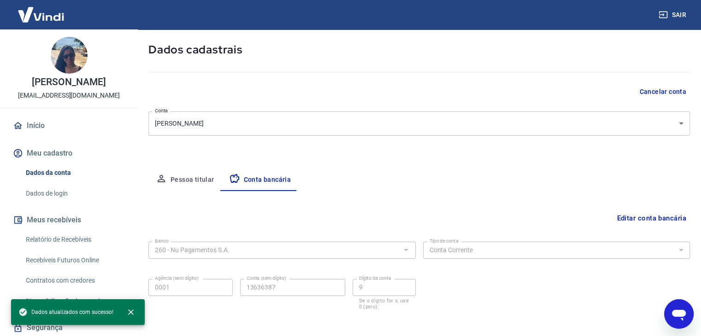
scroll to position [83, 0]
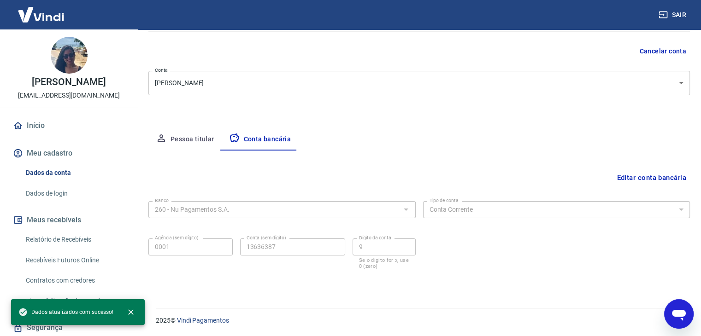
click at [681, 313] on icon "Abrir janela de mensagens" at bounding box center [679, 315] width 14 height 11
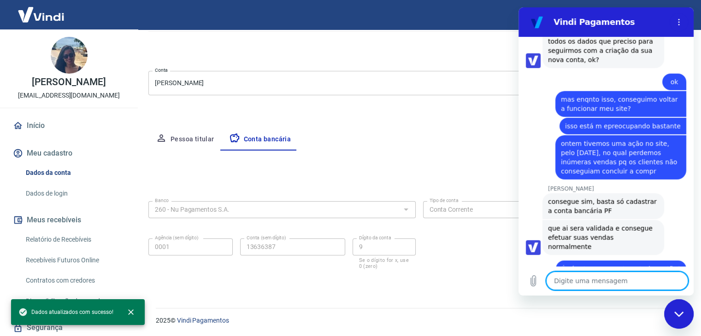
scroll to position [2680, 0]
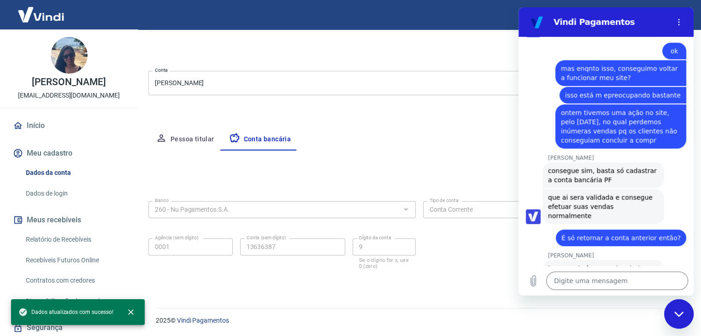
click at [196, 141] on button "Pessoa titular" at bounding box center [184, 140] width 73 height 22
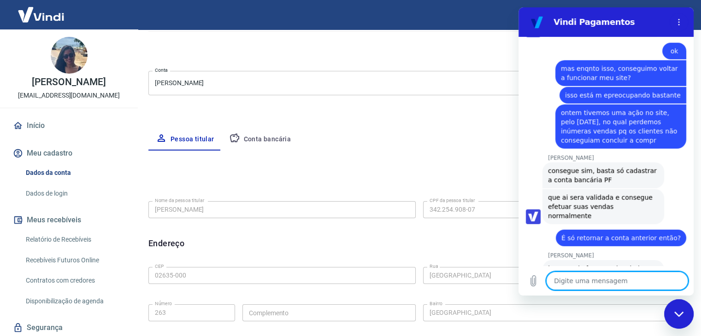
click at [592, 283] on textarea at bounding box center [617, 281] width 142 height 18
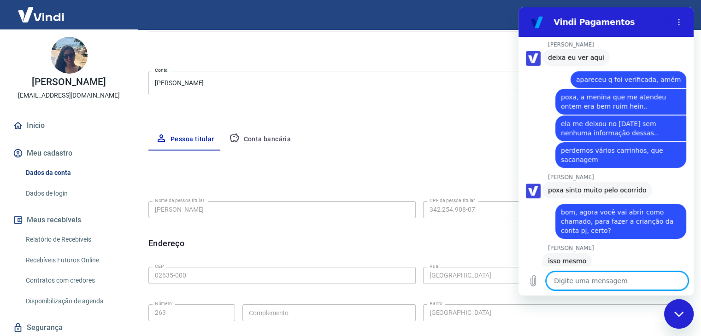
scroll to position [2955, 0]
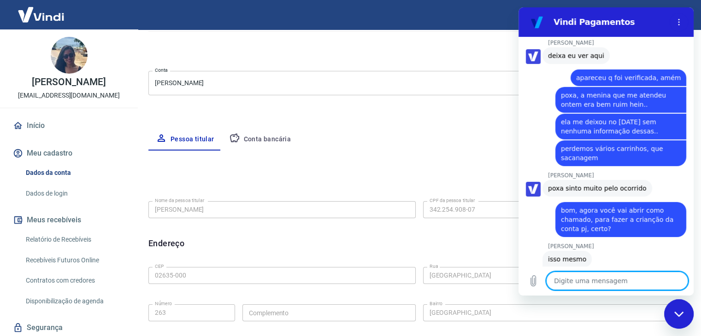
click at [605, 283] on textarea at bounding box center [617, 281] width 142 height 18
click at [609, 282] on textarea at bounding box center [617, 281] width 142 height 18
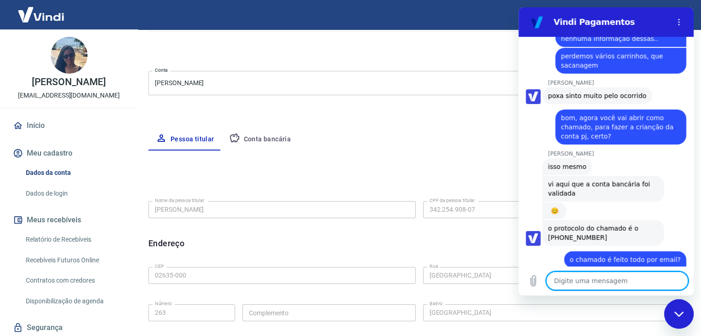
scroll to position [3047, 0]
click at [590, 284] on textarea at bounding box center [617, 281] width 142 height 18
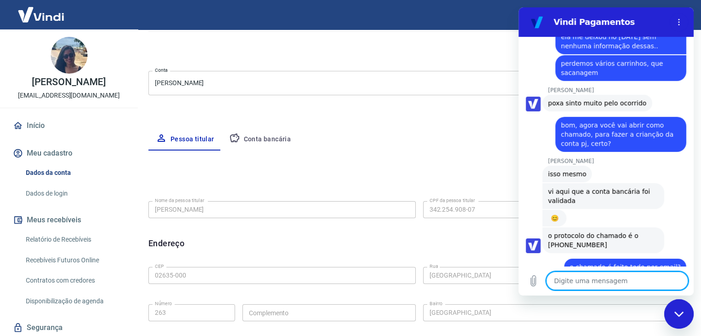
scroll to position [3042, 0]
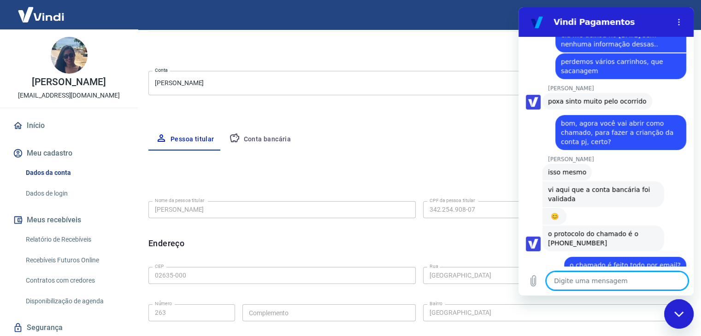
click at [572, 282] on textarea at bounding box center [617, 281] width 142 height 18
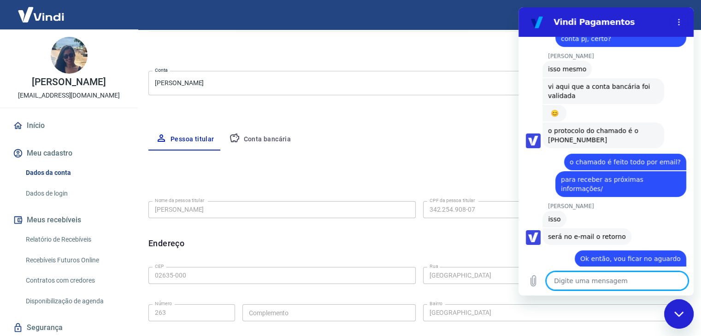
scroll to position [3147, 0]
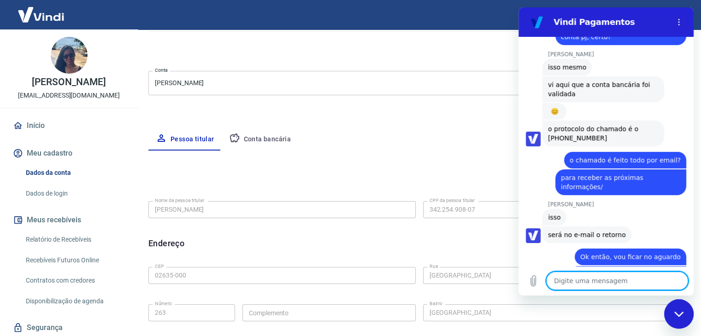
click at [610, 283] on textarea at bounding box center [617, 281] width 142 height 18
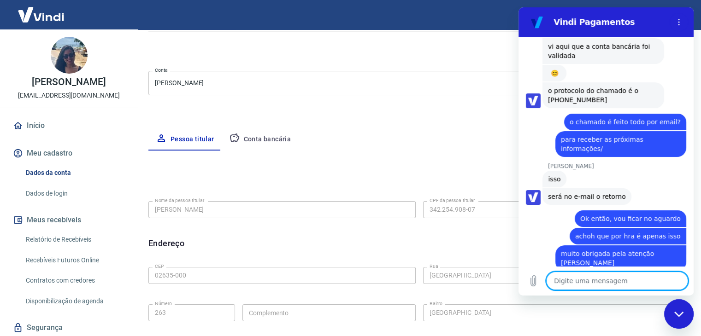
scroll to position [3187, 0]
